Goal: Find contact information: Find contact information

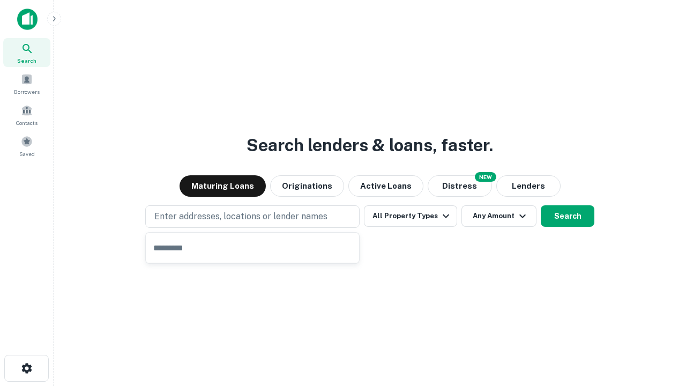
type input "**********"
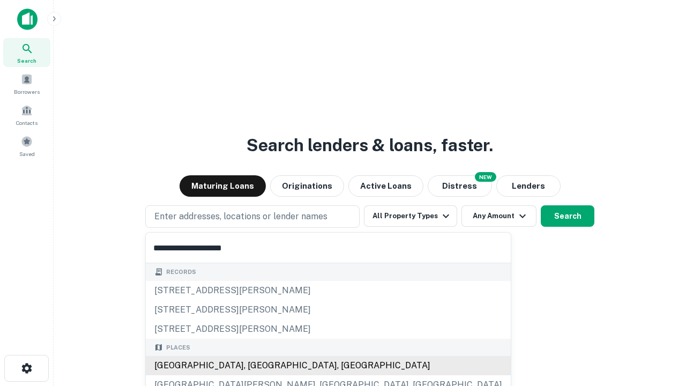
click at [256, 365] on div "Santa Monica, CA, USA" at bounding box center [328, 365] width 365 height 19
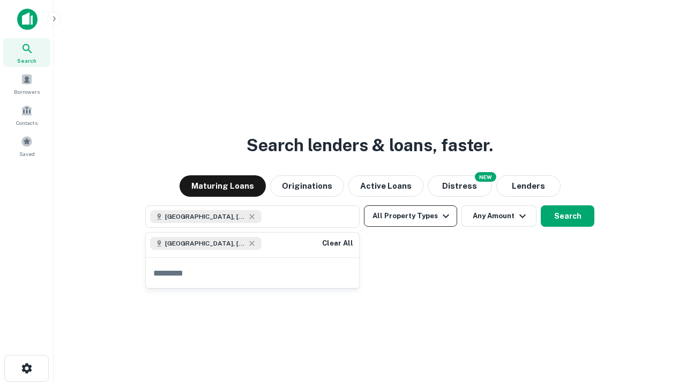
click at [410, 216] on button "All Property Types" at bounding box center [410, 215] width 93 height 21
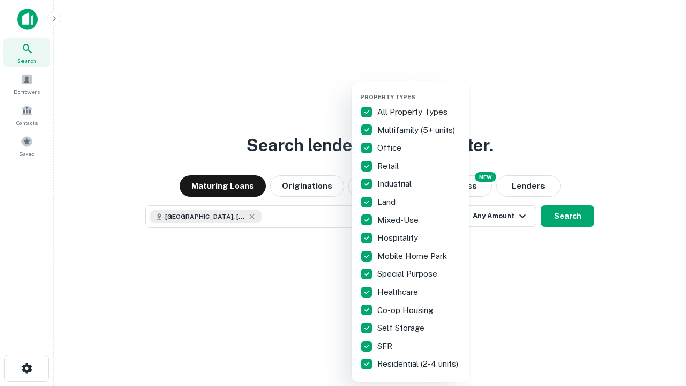
click at [419, 90] on button "button" at bounding box center [419, 90] width 118 height 1
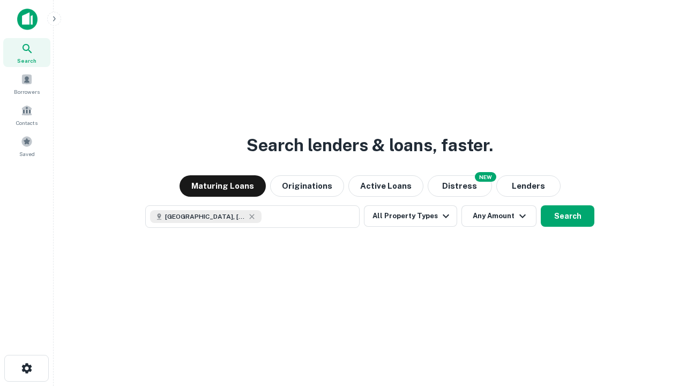
scroll to position [17, 0]
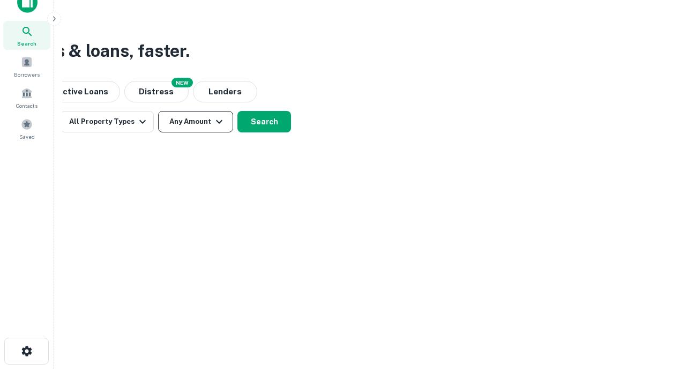
click at [195, 122] on button "Any Amount" at bounding box center [195, 121] width 75 height 21
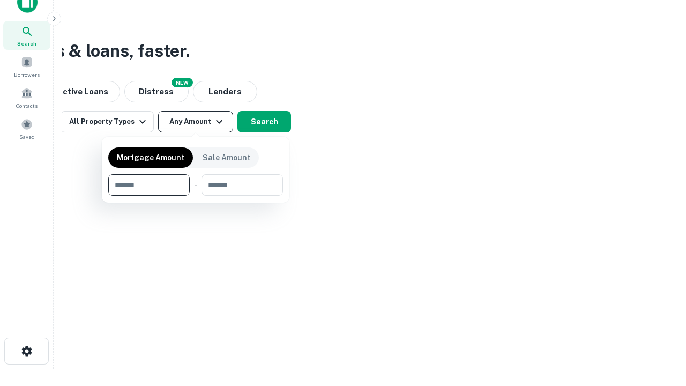
type input "*******"
click at [195, 195] on button "button" at bounding box center [195, 195] width 175 height 1
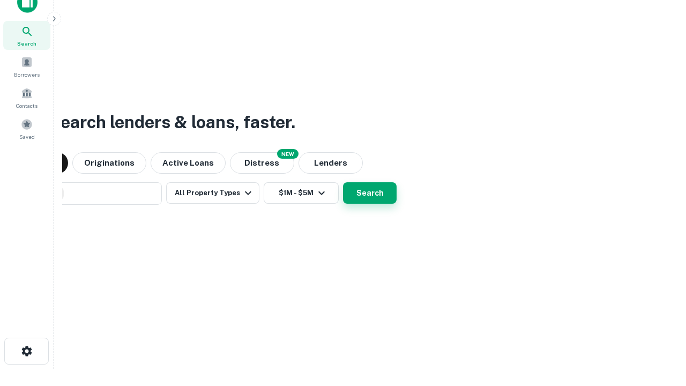
click at [343, 182] on button "Search" at bounding box center [370, 192] width 54 height 21
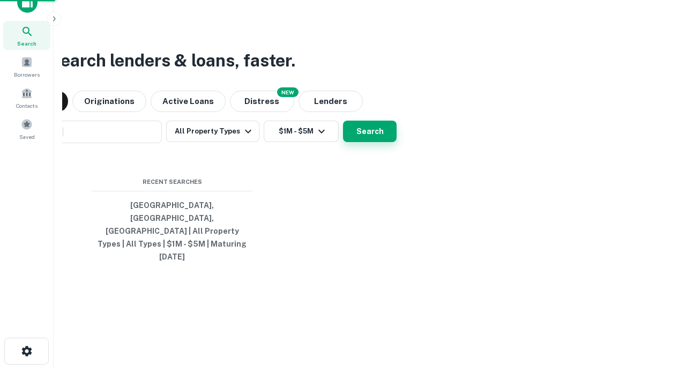
scroll to position [28, 303]
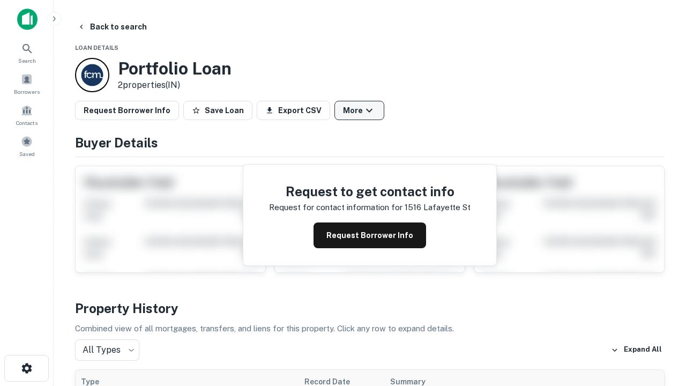
click at [359, 110] on button "More" at bounding box center [359, 110] width 50 height 19
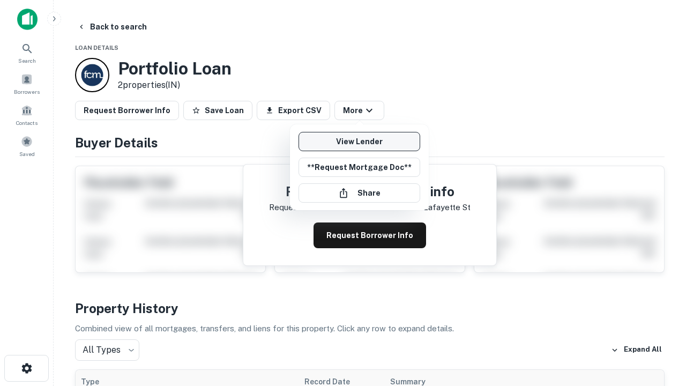
click at [359, 141] on link "View Lender" at bounding box center [359, 141] width 122 height 19
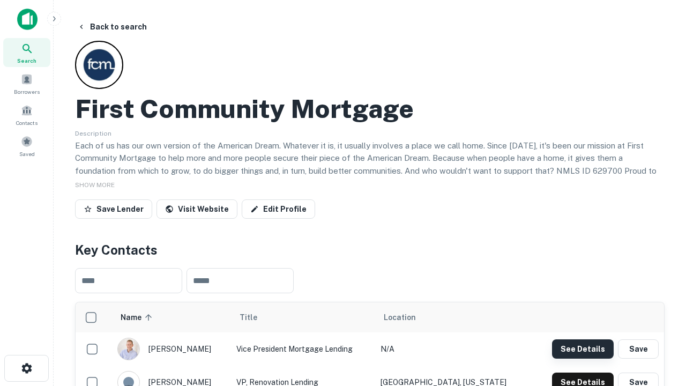
click at [582, 348] on button "See Details" at bounding box center [583, 348] width 62 height 19
click at [26, 368] on icon "button" at bounding box center [26, 368] width 13 height 13
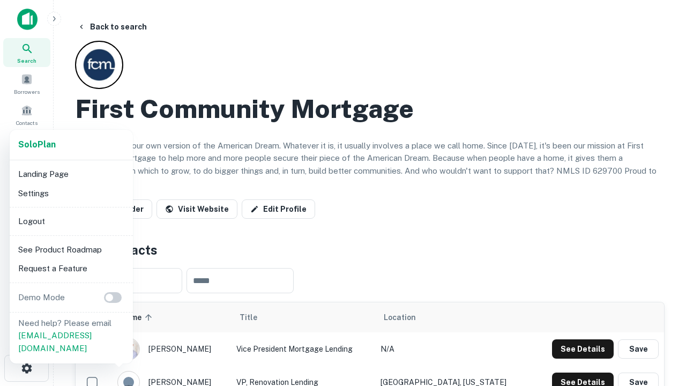
click at [71, 221] on li "Logout" at bounding box center [71, 221] width 115 height 19
